Goal: Task Accomplishment & Management: Manage account settings

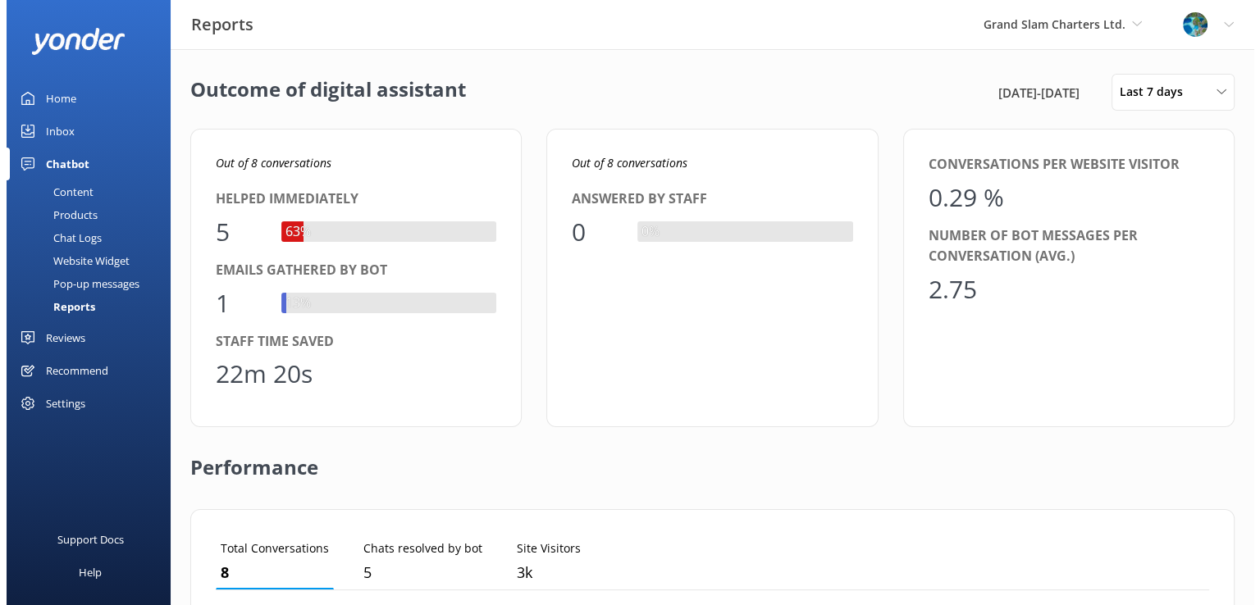
scroll to position [152, 981]
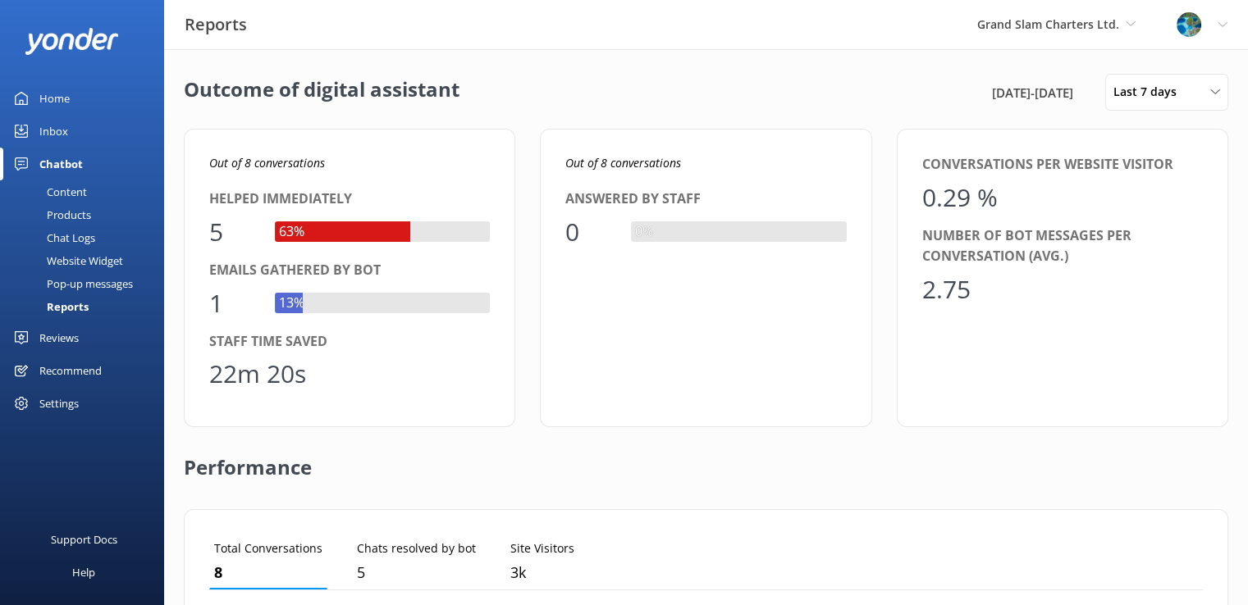
click at [82, 191] on div "Content" at bounding box center [48, 191] width 77 height 23
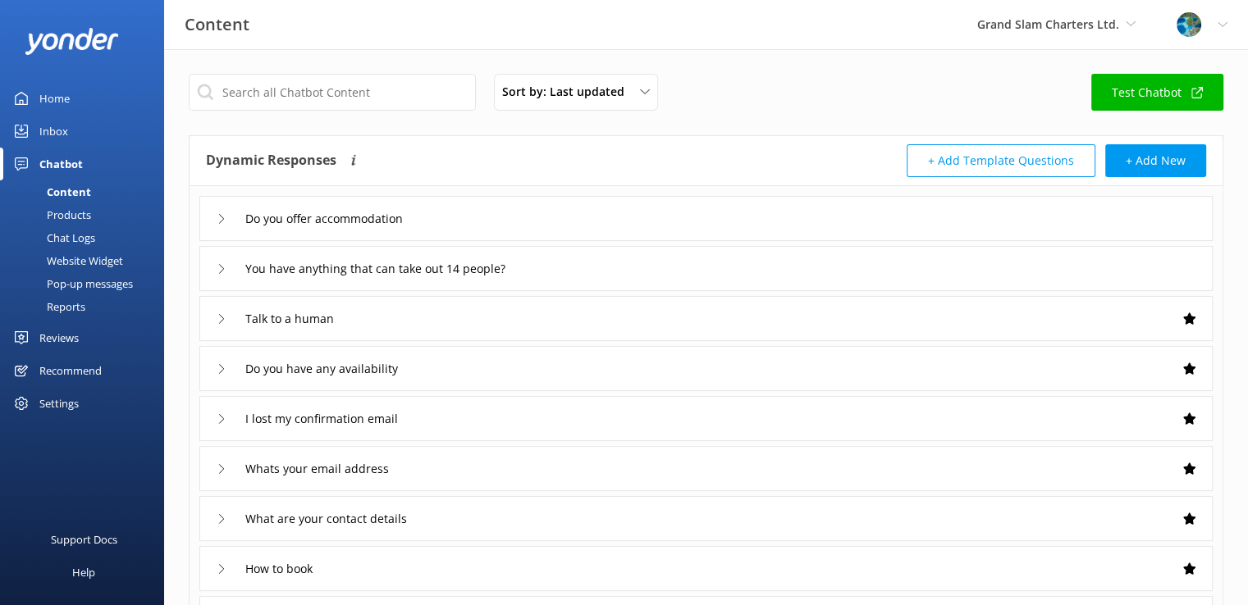
click at [57, 131] on div "Inbox" at bounding box center [53, 131] width 29 height 33
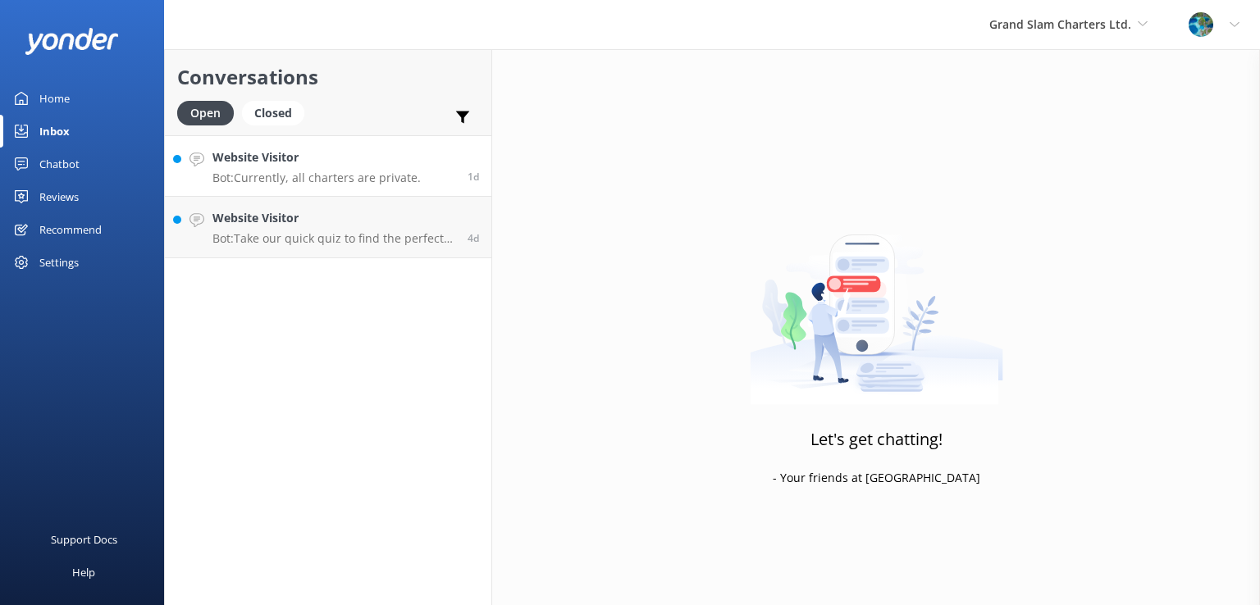
click at [368, 178] on p "Bot: Currently, all charters are private." at bounding box center [316, 178] width 208 height 15
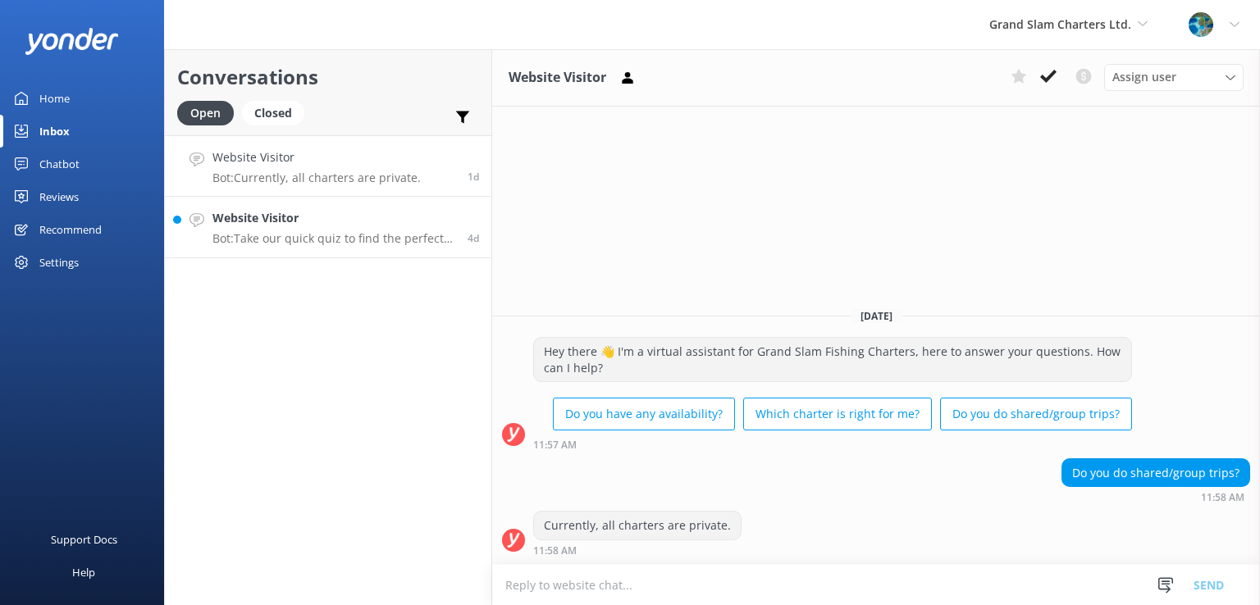
click at [370, 226] on h4 "Website Visitor" at bounding box center [333, 218] width 243 height 18
